Goal: Check status: Check status

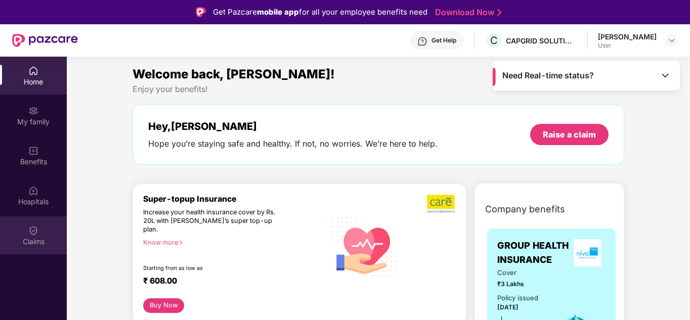
click at [28, 238] on div "Claims" at bounding box center [33, 242] width 67 height 10
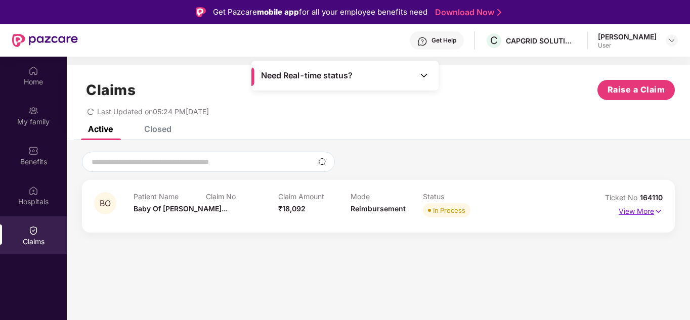
click at [645, 213] on p "View More" at bounding box center [641, 210] width 44 height 14
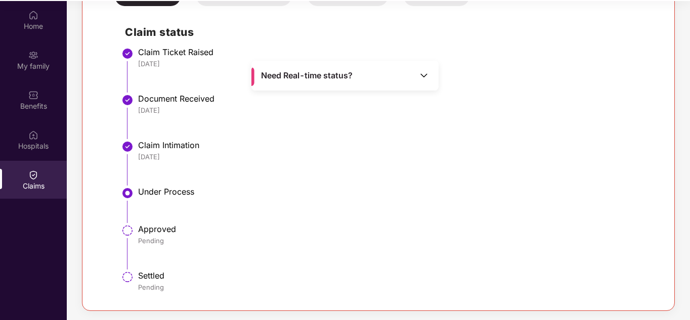
scroll to position [57, 0]
click at [127, 275] on img at bounding box center [127, 276] width 12 height 12
click at [126, 228] on img at bounding box center [127, 230] width 12 height 12
click at [37, 228] on div "Home My family Benefits Hospitals Claims" at bounding box center [33, 160] width 67 height 320
click at [421, 76] on img at bounding box center [424, 75] width 10 height 10
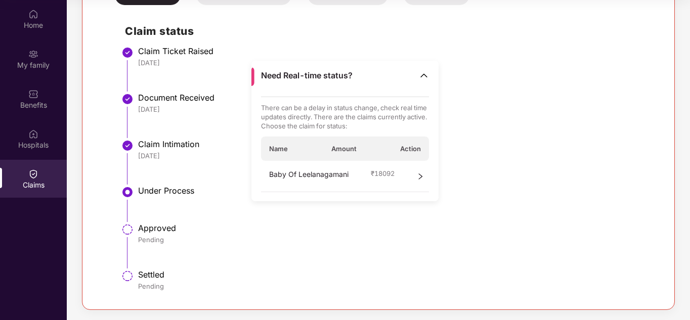
click at [313, 228] on div "Approved" at bounding box center [395, 228] width 514 height 10
click at [36, 24] on div "Home" at bounding box center [33, 25] width 67 height 10
